Goal: Task Accomplishment & Management: Use online tool/utility

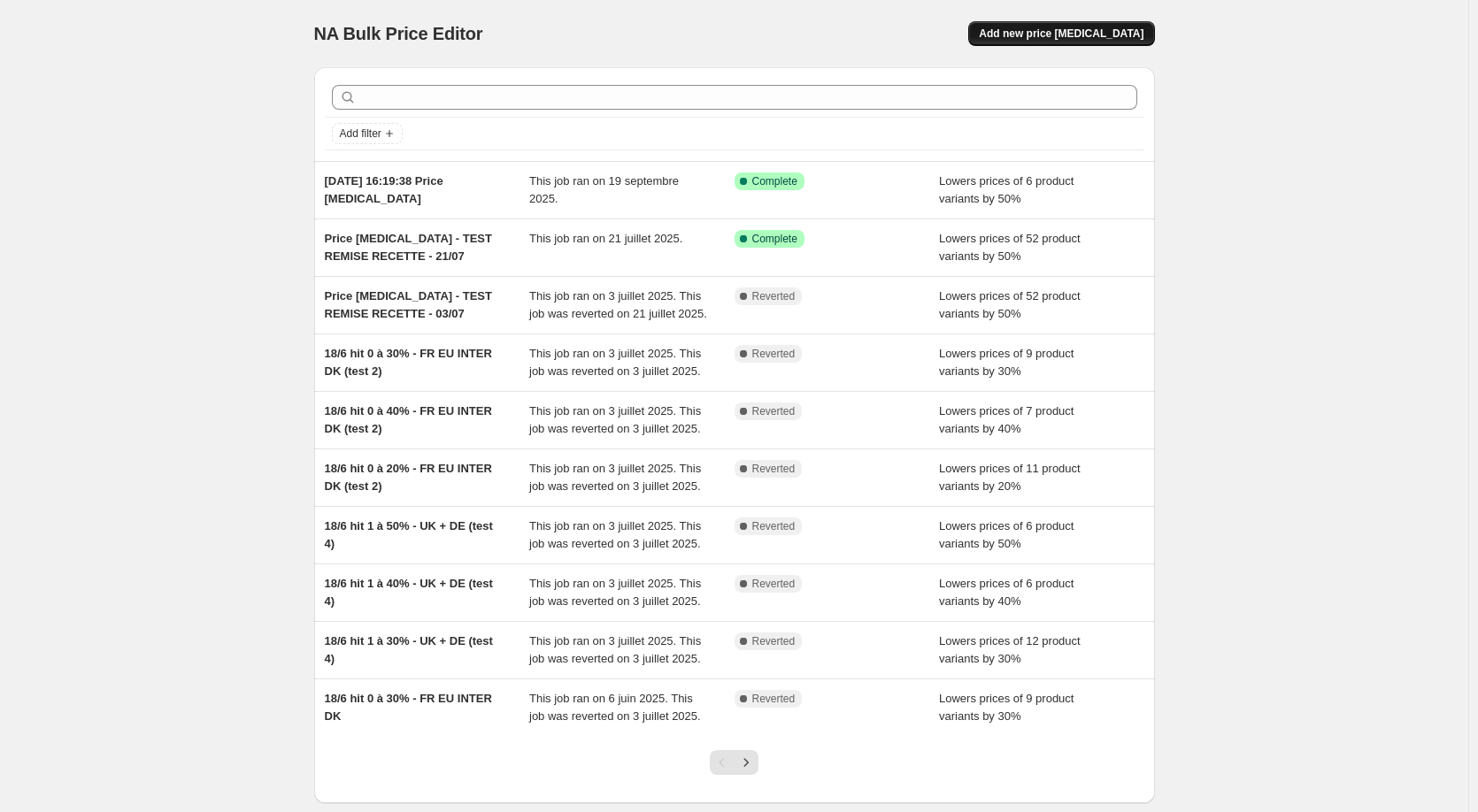
click at [1063, 40] on span "Add new price [MEDICAL_DATA]" at bounding box center [1061, 33] width 165 height 14
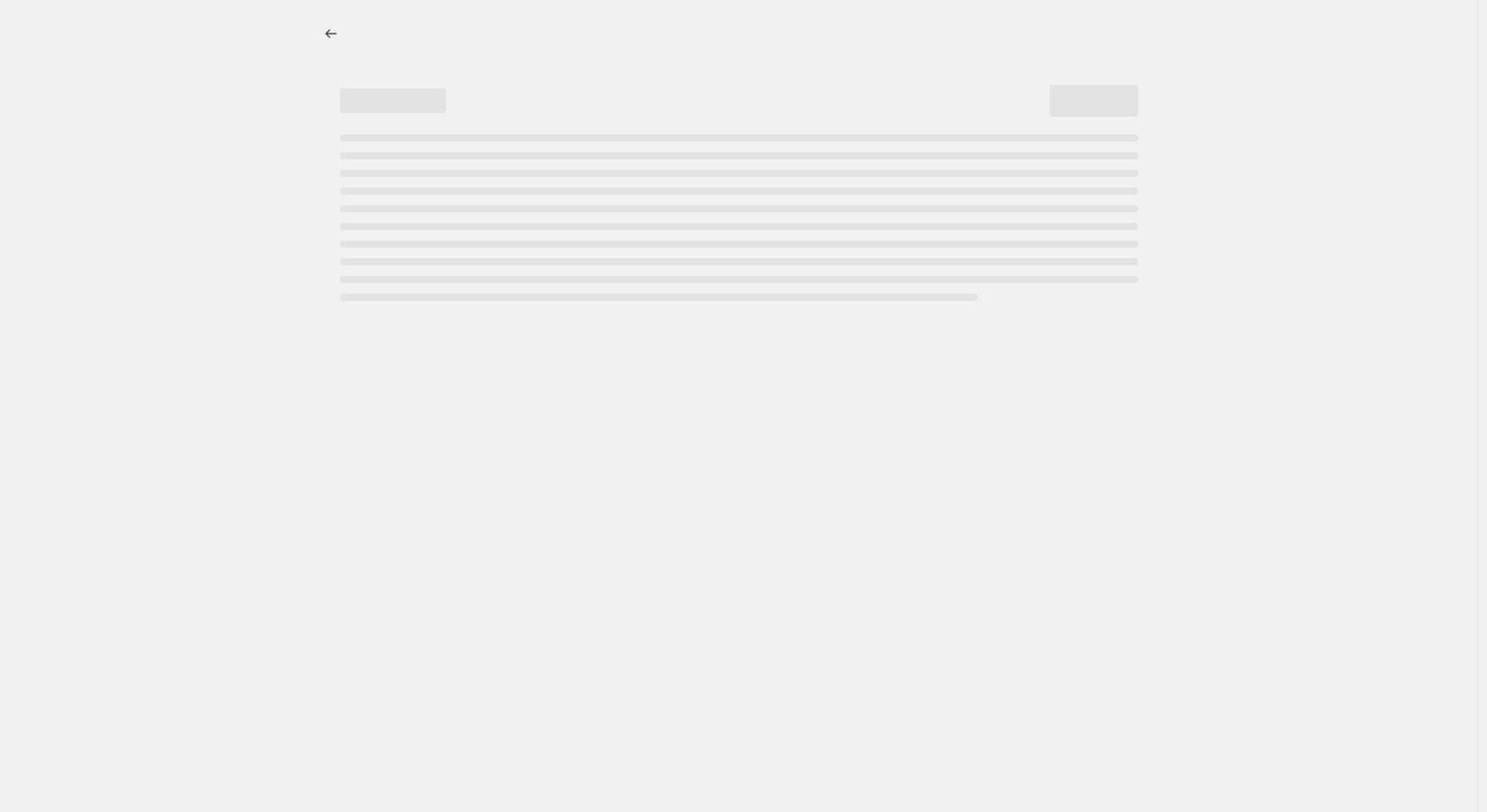
select select "percentage"
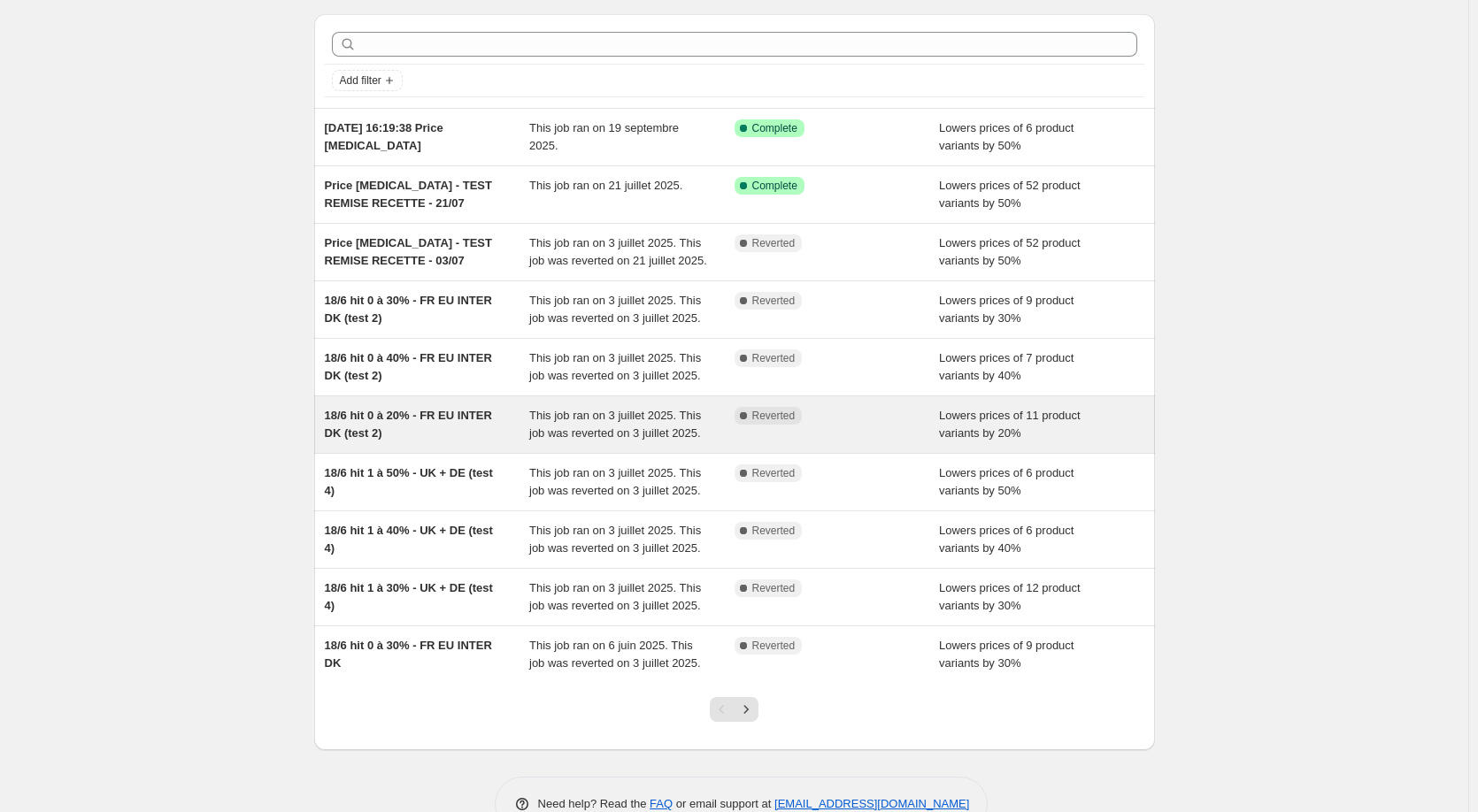
scroll to position [99, 0]
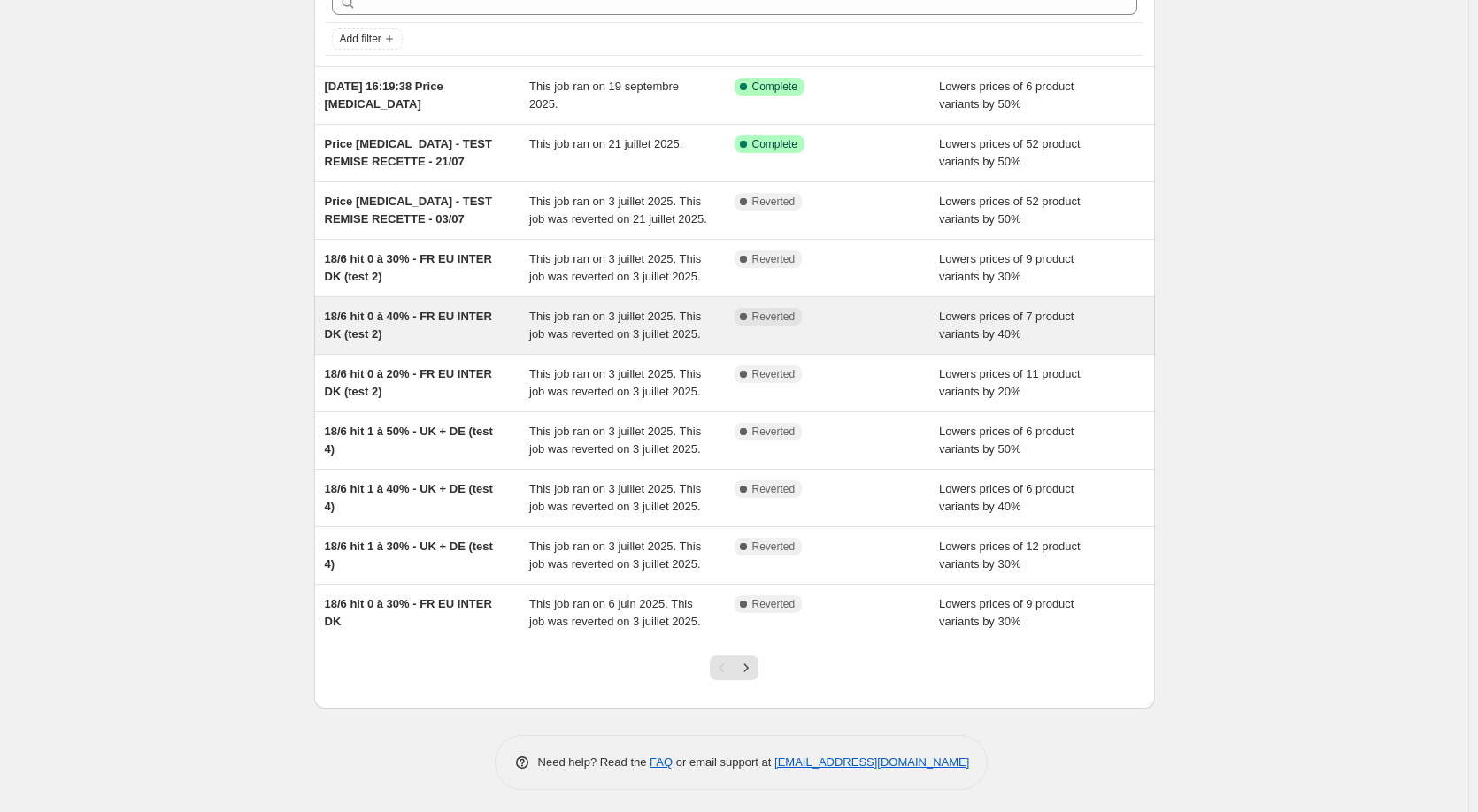
scroll to position [99, 0]
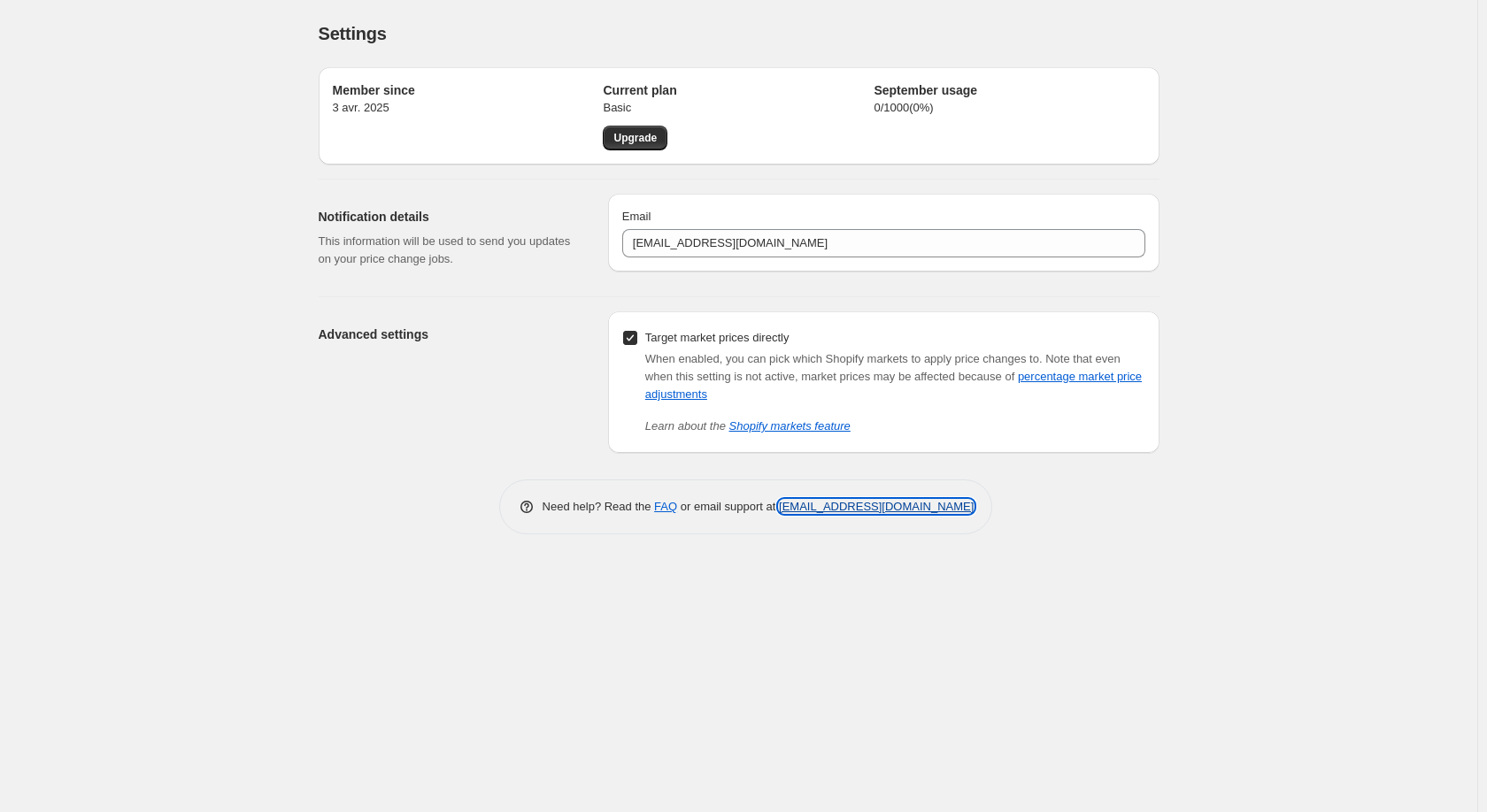
click at [839, 507] on link "[EMAIL_ADDRESS][DOMAIN_NAME]" at bounding box center [876, 506] width 195 height 14
click at [1001, 40] on div "Settings" at bounding box center [739, 33] width 841 height 24
click at [671, 504] on link "FAQ" at bounding box center [665, 506] width 23 height 14
click at [801, 511] on link "[EMAIL_ADDRESS][DOMAIN_NAME]" at bounding box center [876, 506] width 195 height 14
drag, startPoint x: 983, startPoint y: 511, endPoint x: 775, endPoint y: 510, distance: 208.0
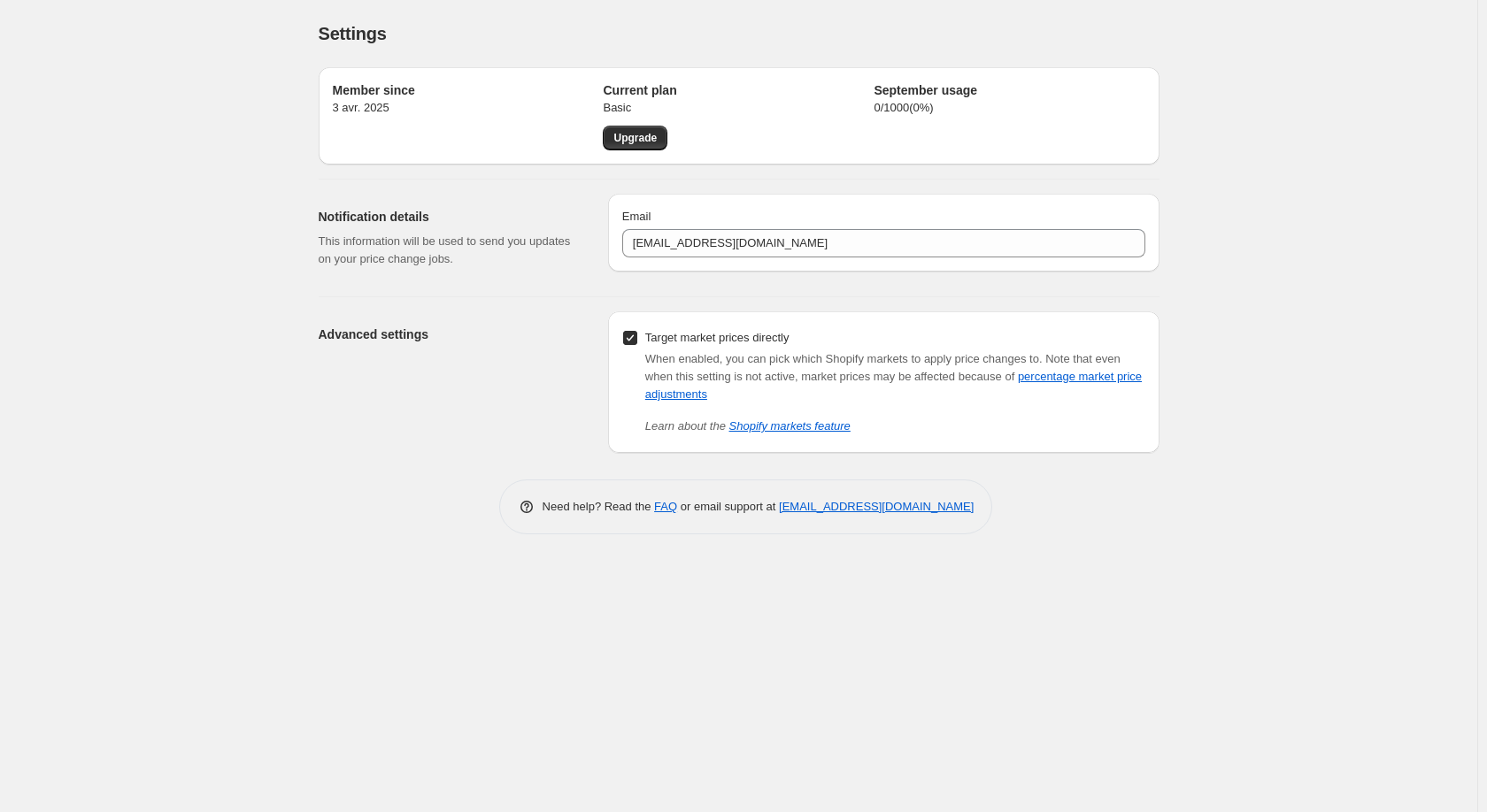
click at [775, 510] on div "Need help? Read the FAQ or email support at [EMAIL_ADDRESS][DOMAIN_NAME]" at bounding box center [745, 507] width 494 height 55
click at [989, 503] on div "Need help? Read the FAQ or email support at [EMAIL_ADDRESS][DOMAIN_NAME]" at bounding box center [745, 507] width 494 height 55
drag, startPoint x: 974, startPoint y: 505, endPoint x: 777, endPoint y: 511, distance: 197.1
click at [777, 511] on div "Need help? Read the FAQ or email support at [EMAIL_ADDRESS][DOMAIN_NAME]" at bounding box center [745, 507] width 494 height 55
copy link "[EMAIL_ADDRESS][DOMAIN_NAME]"
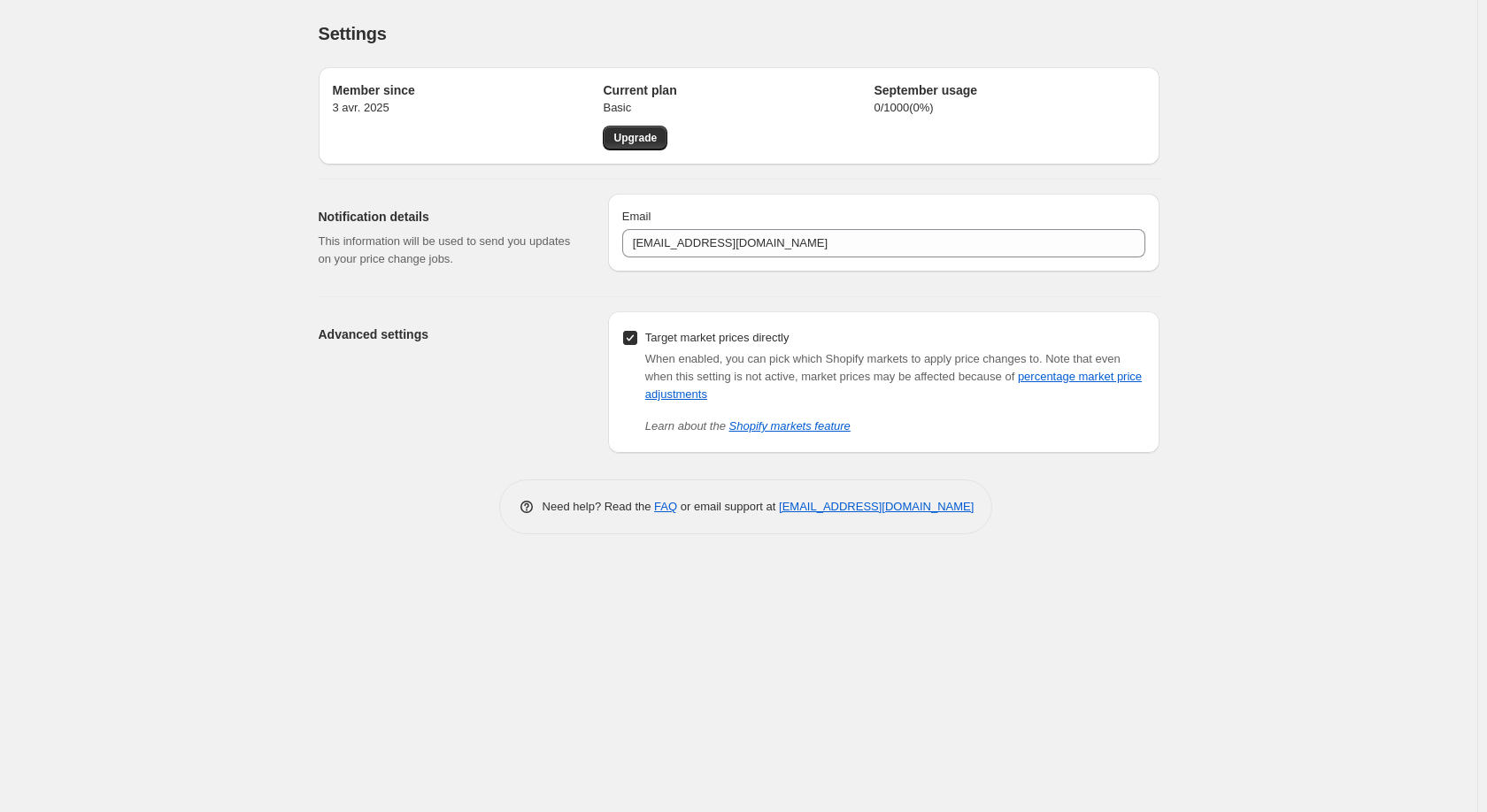
click at [433, 515] on div "Need help? Read the FAQ or email support at [EMAIL_ADDRESS][DOMAIN_NAME]" at bounding box center [746, 507] width 827 height 55
